Goal: Task Accomplishment & Management: Manage account settings

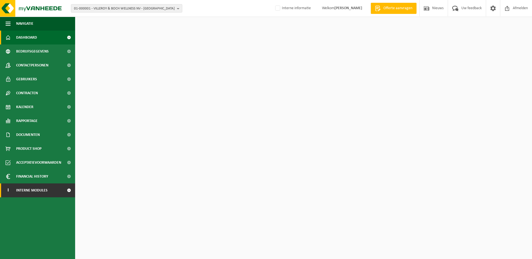
click at [55, 186] on link "I Interne modules" at bounding box center [37, 191] width 75 height 14
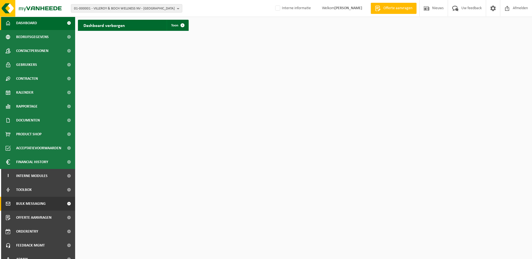
scroll to position [22, 0]
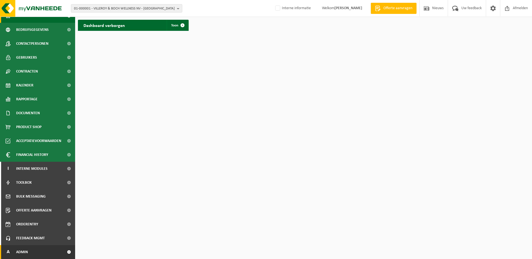
click at [36, 253] on link "A Admin" at bounding box center [37, 252] width 75 height 14
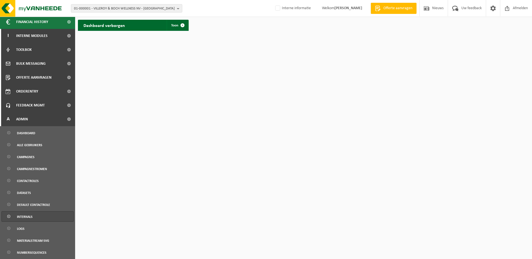
scroll to position [214, 0]
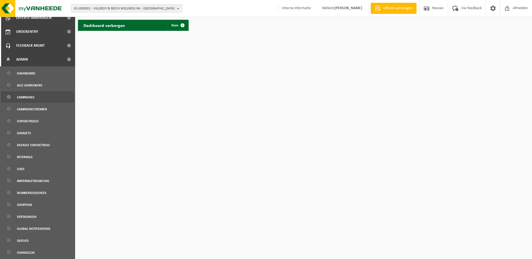
click at [31, 100] on span "Campagnes" at bounding box center [26, 97] width 18 height 11
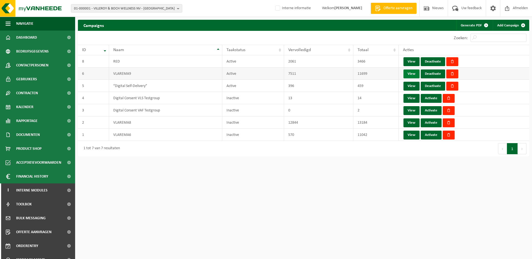
click at [410, 75] on link "View" at bounding box center [411, 74] width 16 height 9
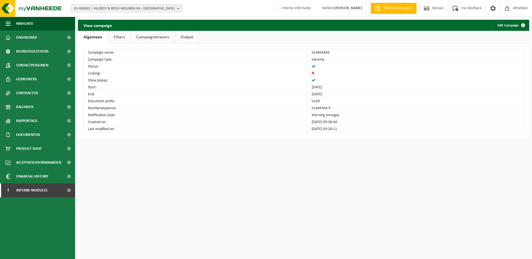
click at [188, 37] on link "Output" at bounding box center [187, 37] width 24 height 13
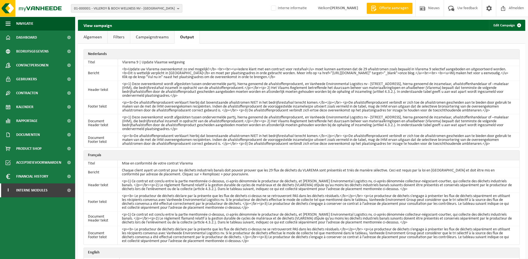
click at [119, 6] on span "01-000001 - VILLEROY & BOCH WELLNESS NV - ROESELARE" at bounding box center [124, 8] width 101 height 8
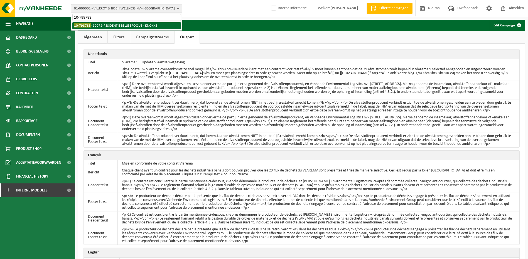
type input "10-798783"
click at [120, 26] on li "10-798783 - 10072-RESIDENTIE BELLE EPOQUE - KNOKKE" at bounding box center [126, 25] width 108 height 7
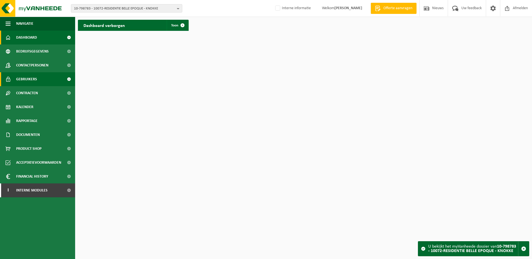
click at [36, 77] on span "Gebruikers" at bounding box center [26, 79] width 21 height 14
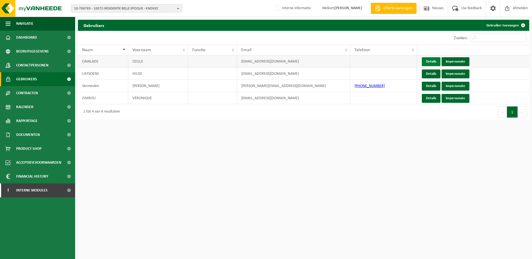
click at [435, 59] on link "Details" at bounding box center [431, 61] width 19 height 9
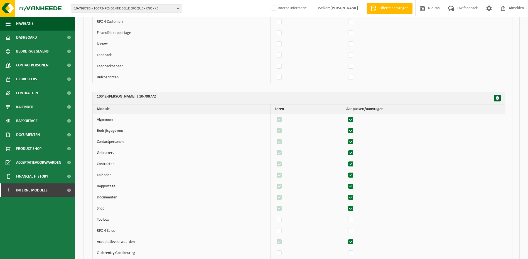
scroll to position [2396, 0]
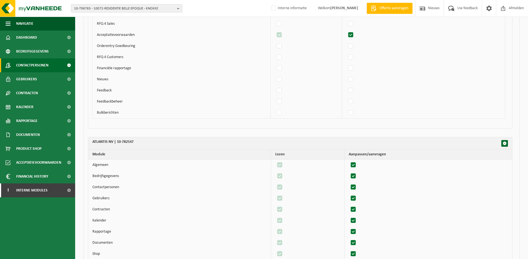
click at [46, 63] on span "Contactpersonen" at bounding box center [32, 65] width 32 height 14
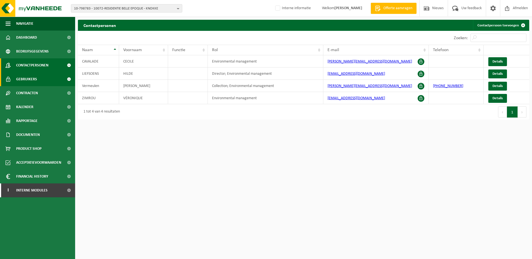
click at [27, 76] on span "Gebruikers" at bounding box center [26, 79] width 21 height 14
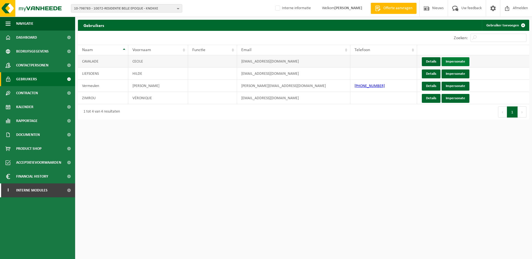
click at [458, 63] on link "Impersonate" at bounding box center [455, 61] width 28 height 9
click at [41, 78] on link "Gebruikers" at bounding box center [37, 79] width 75 height 14
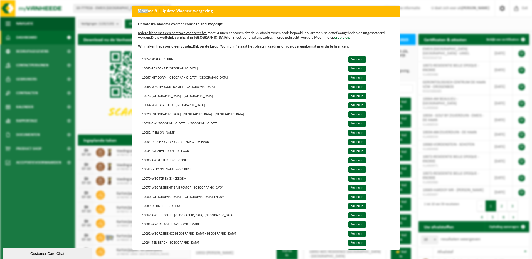
drag, startPoint x: 145, startPoint y: 12, endPoint x: 148, endPoint y: 9, distance: 4.9
click at [106, 13] on div "Vlarema 9 | Update Vlaamse wetgeving Update uw Vlarema overeenkomst zo snel mog…" at bounding box center [266, 129] width 532 height 259
click at [443, 21] on div "Vlarema 9 | Update Vlaamse wetgeving Update uw Vlarema overeenkomst zo snel mog…" at bounding box center [266, 129] width 532 height 259
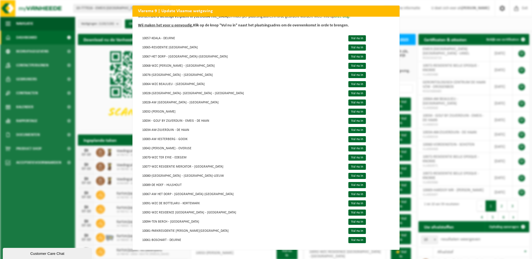
click at [464, 25] on div "Vlarema 9 | Update Vlaamse wetgeving Update uw Vlarema overeenkomst zo snel mog…" at bounding box center [266, 129] width 532 height 259
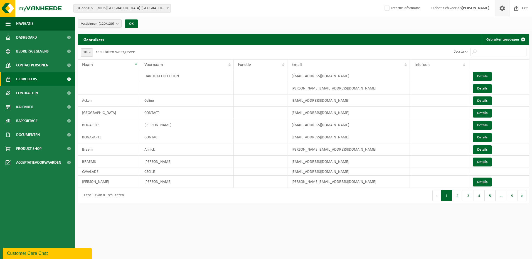
click at [503, 11] on span at bounding box center [502, 8] width 8 height 16
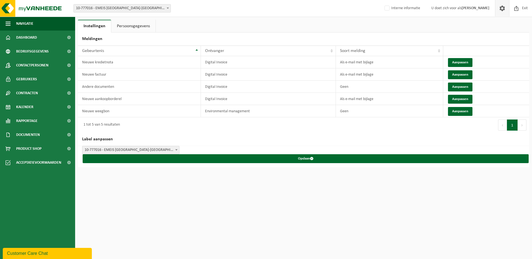
click at [131, 24] on link "Persoonsgegevens" at bounding box center [133, 26] width 44 height 13
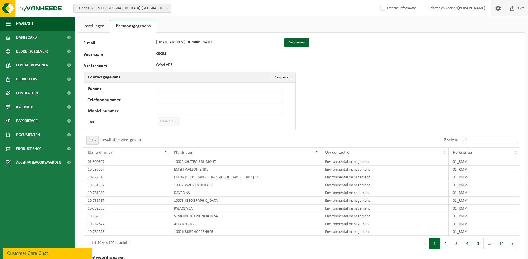
click at [521, 11] on span "Exit" at bounding box center [520, 8] width 9 height 16
